Goal: Find specific page/section: Find specific page/section

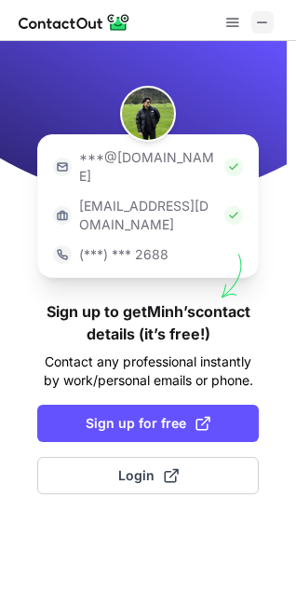
click at [266, 21] on span at bounding box center [262, 22] width 15 height 15
